Goal: Information Seeking & Learning: Learn about a topic

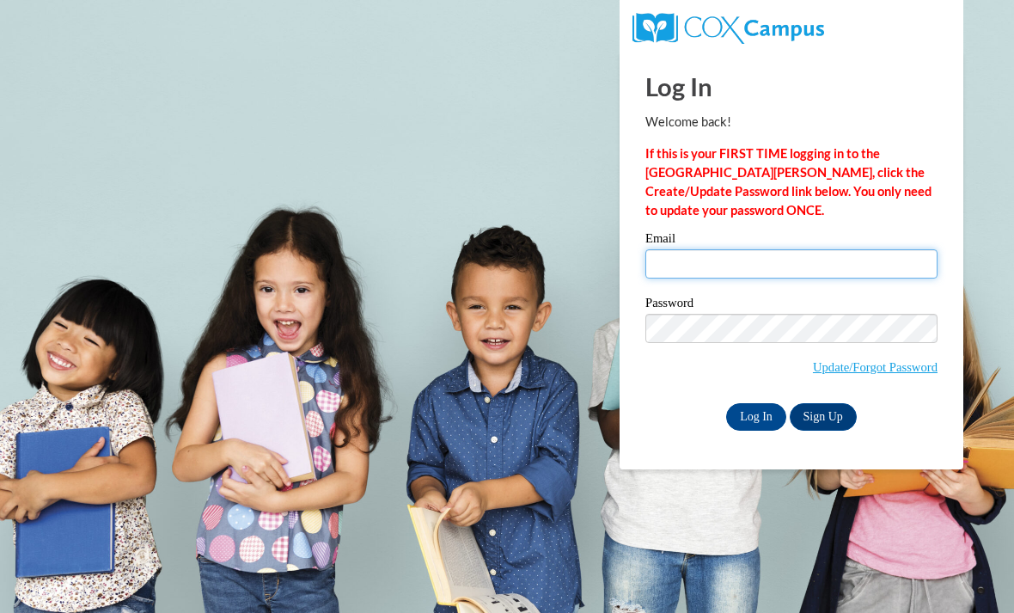
click at [750, 275] on input "Email" at bounding box center [792, 263] width 292 height 29
click at [789, 267] on input "Email" at bounding box center [792, 263] width 292 height 29
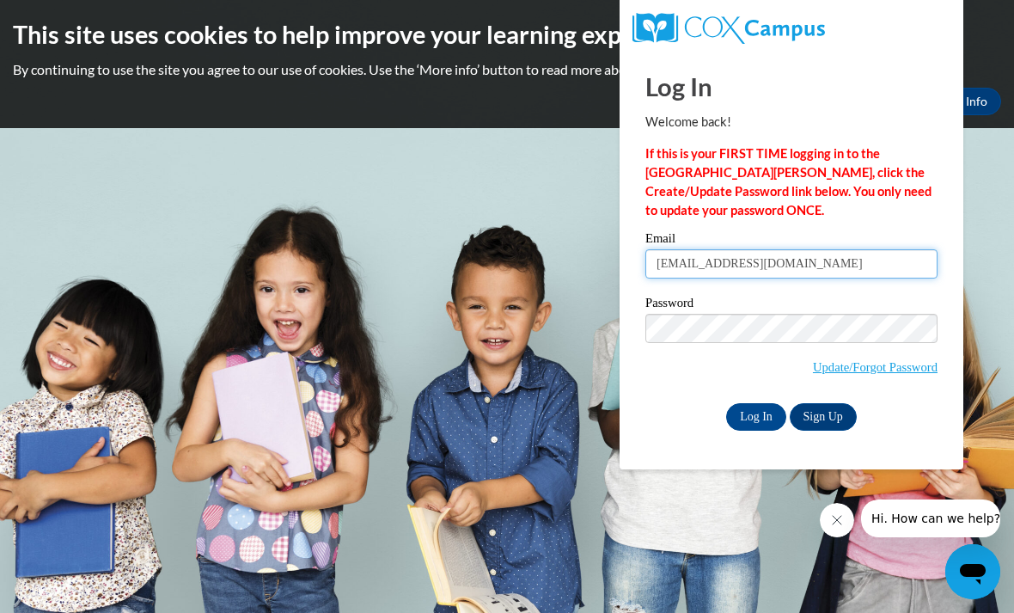
type input "dhathorn@prvoinc.org"
click at [761, 426] on input "Log In" at bounding box center [756, 417] width 60 height 28
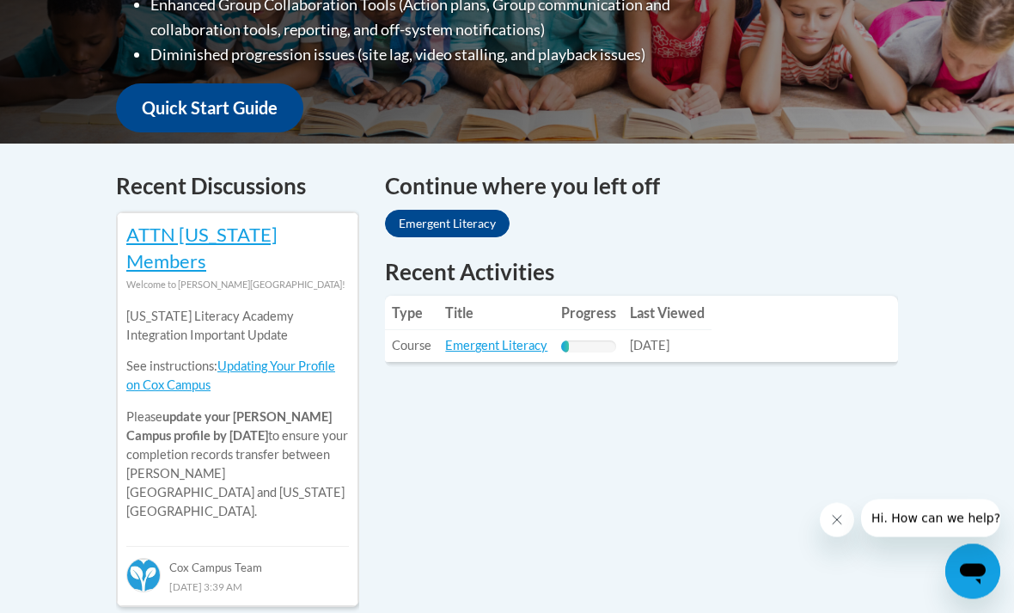
scroll to position [608, 0]
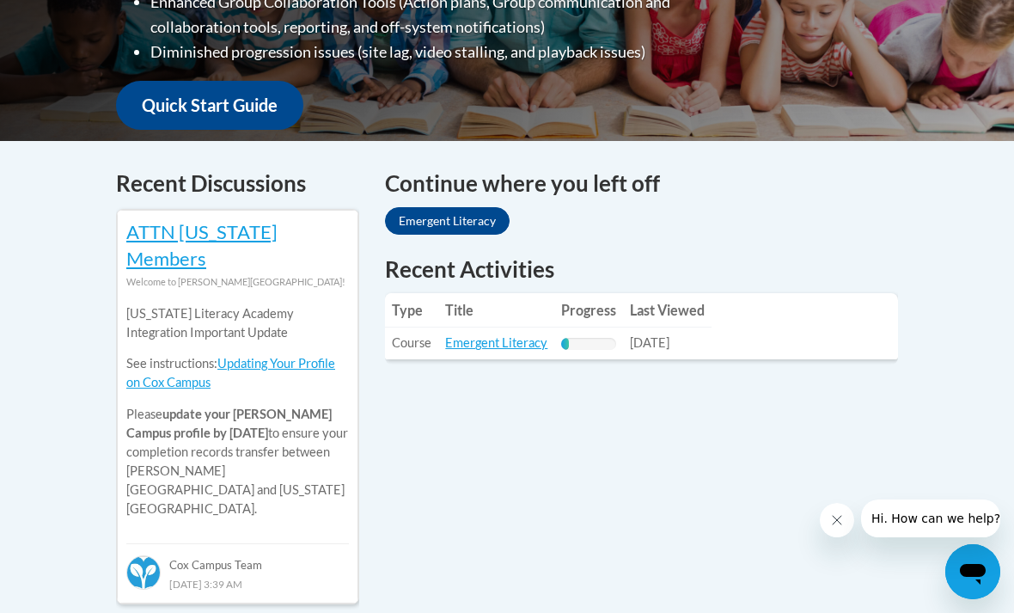
click at [480, 216] on link "Emergent Literacy" at bounding box center [447, 221] width 125 height 28
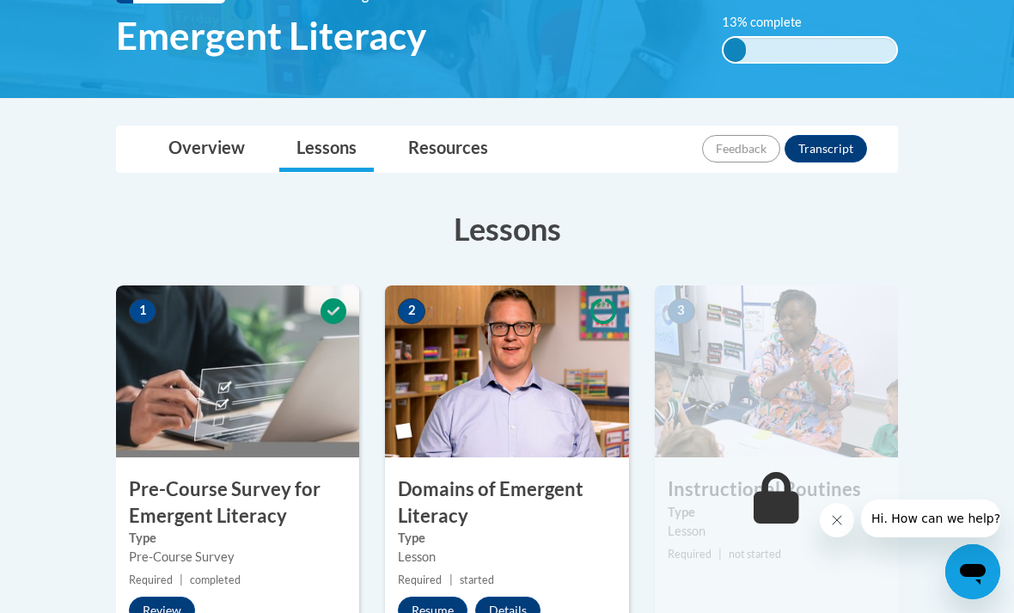
scroll to position [302, 0]
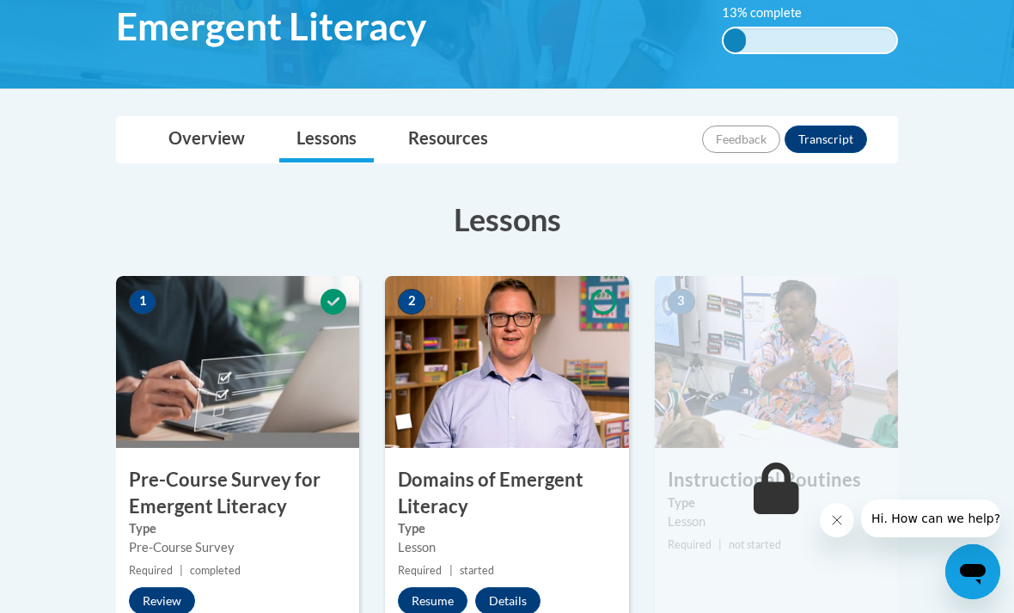
click at [527, 368] on img at bounding box center [506, 362] width 243 height 172
click at [437, 597] on button "Resume" at bounding box center [433, 601] width 70 height 28
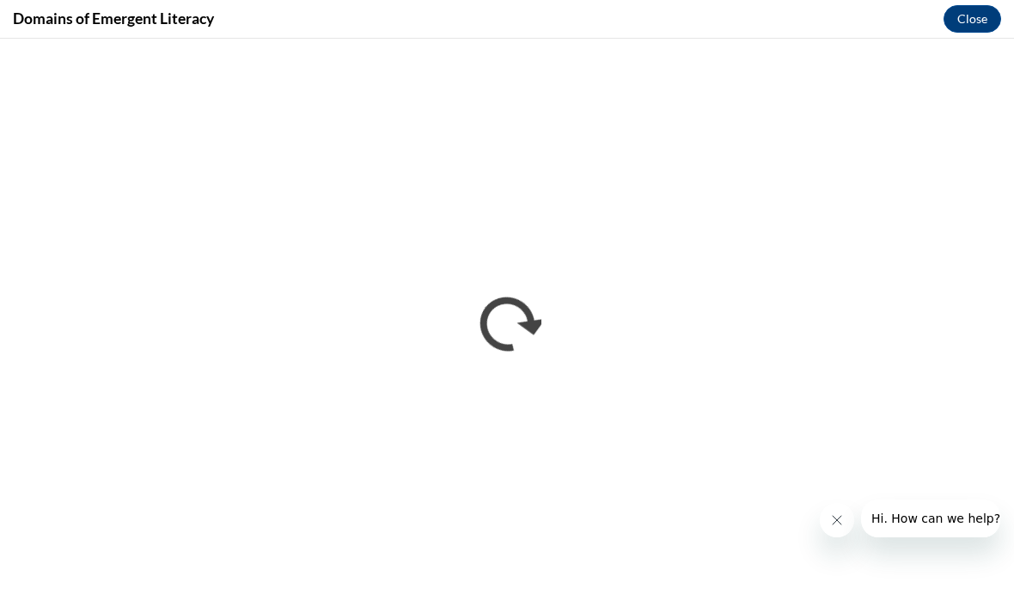
scroll to position [0, 0]
